Goal: Entertainment & Leisure: Consume media (video, audio)

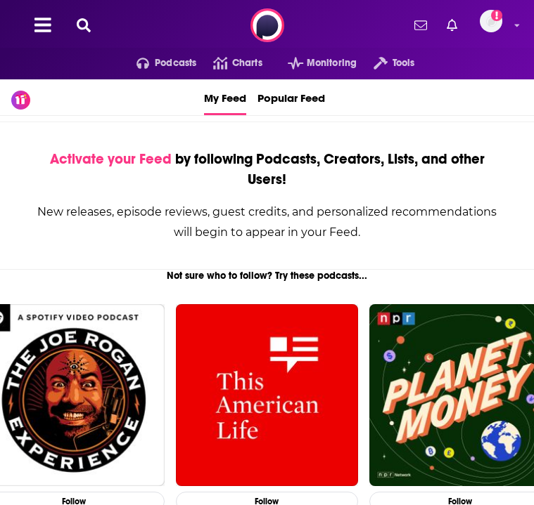
click at [93, 21] on button at bounding box center [83, 26] width 22 height 16
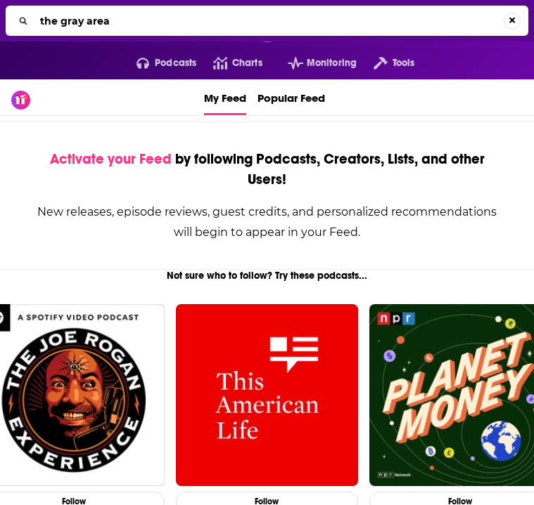
type input "the gray area"
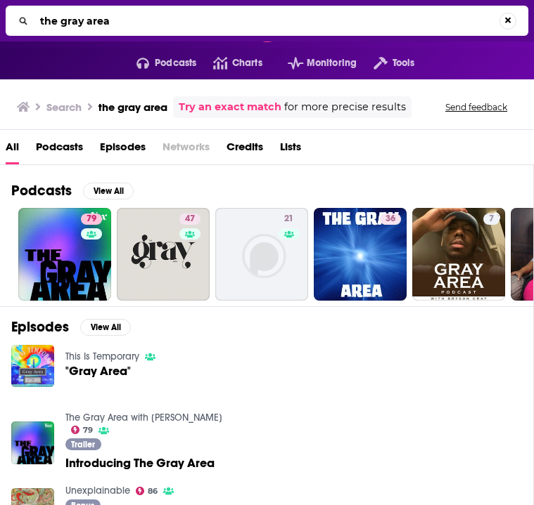
click at [101, 422] on link "The Gray Area with [PERSON_NAME]" at bounding box center [143, 418] width 157 height 12
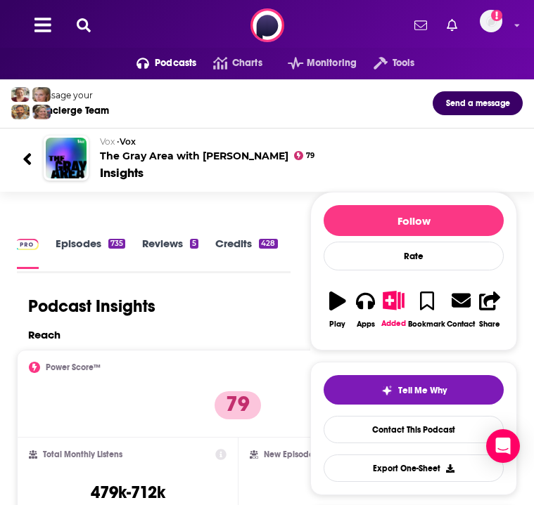
click at [75, 242] on link "Episodes 735" at bounding box center [91, 253] width 70 height 32
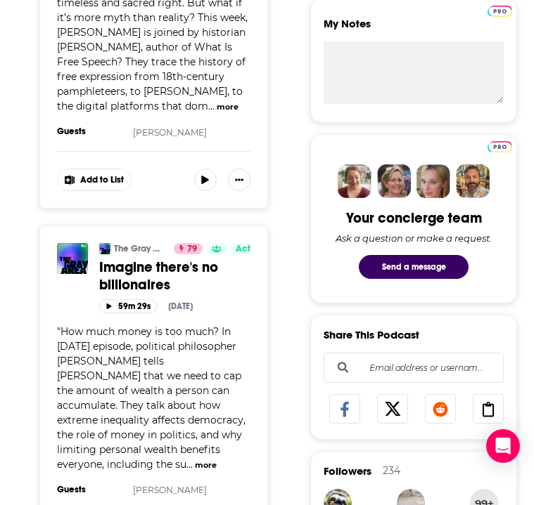
scroll to position [650, 0]
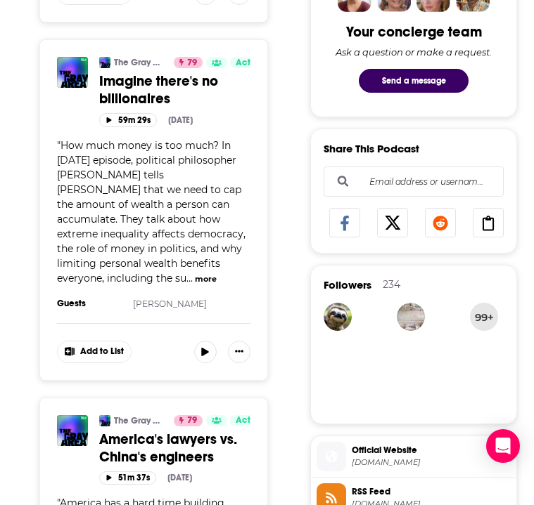
click at [201, 273] on button "more" at bounding box center [206, 279] width 22 height 12
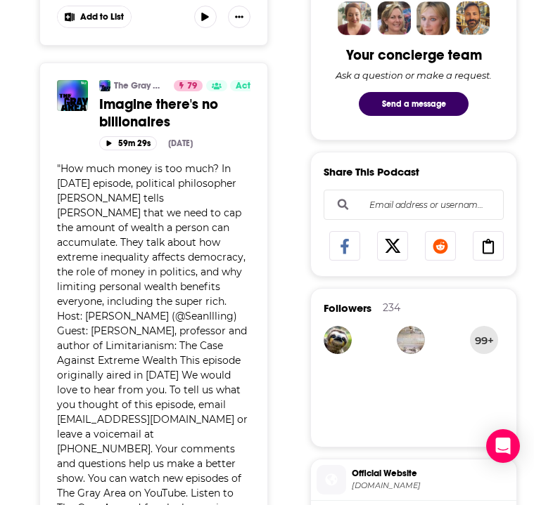
scroll to position [626, 0]
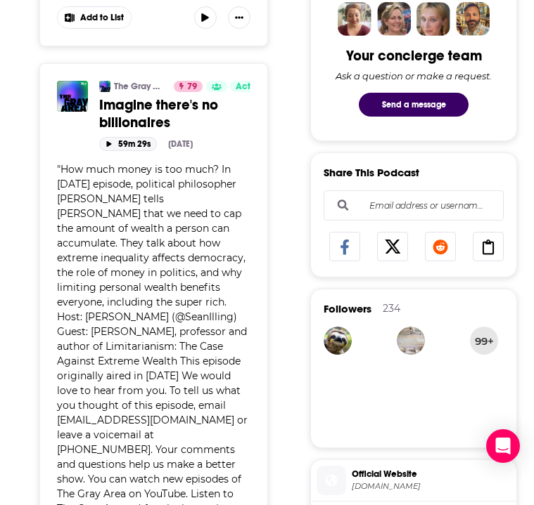
click at [138, 145] on button "59m 29s" at bounding box center [128, 143] width 58 height 13
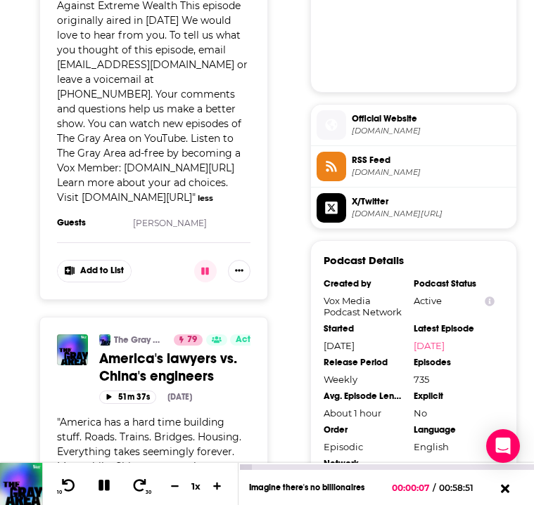
scroll to position [984, 0]
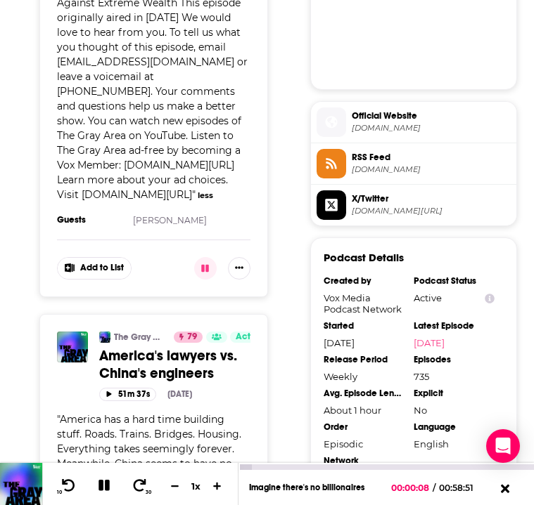
click at [103, 493] on button at bounding box center [104, 487] width 25 height 18
